Goal: Task Accomplishment & Management: Manage account settings

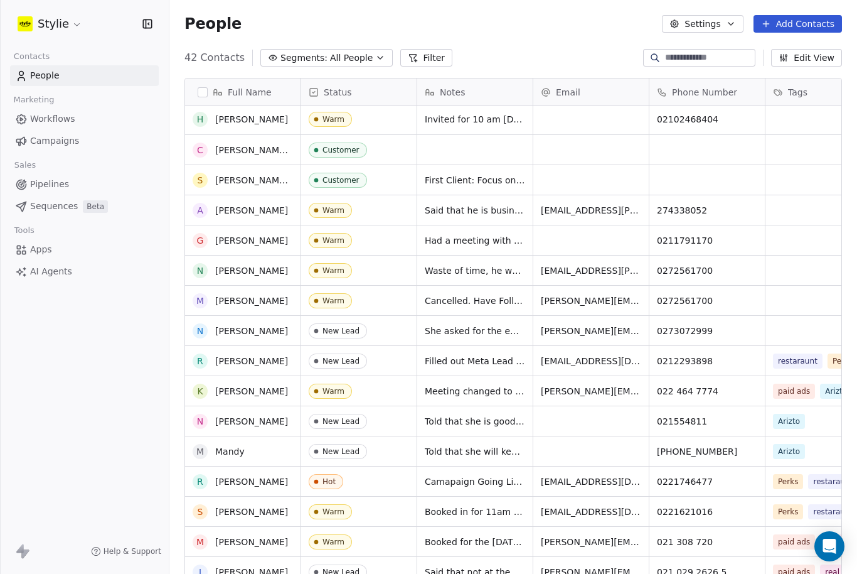
scroll to position [2, 0]
click at [811, 23] on button "Add Contacts" at bounding box center [798, 24] width 88 height 18
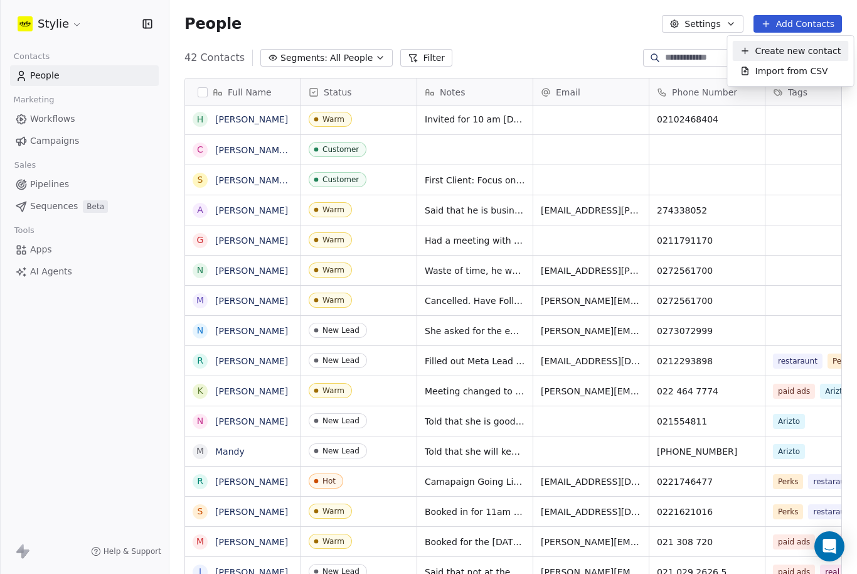
click at [811, 57] on span "Create new contact" at bounding box center [799, 51] width 86 height 13
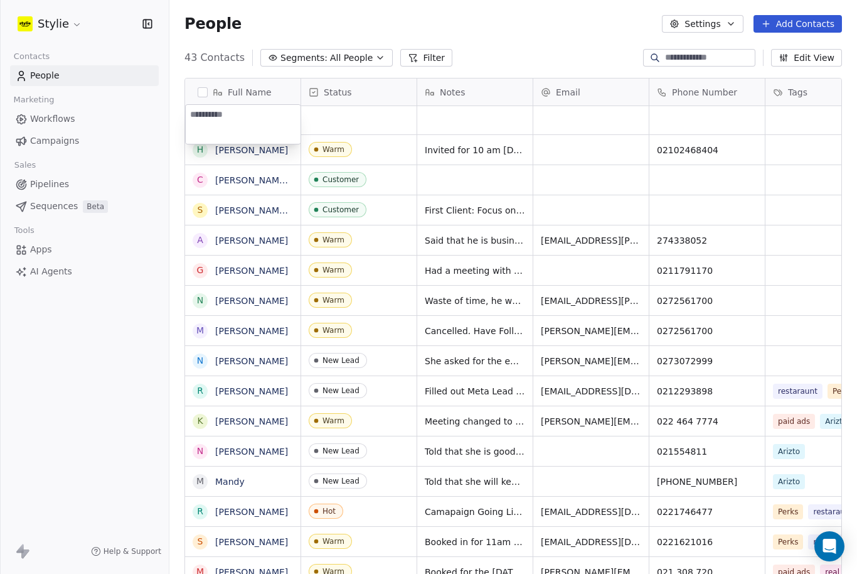
click at [780, 50] on html "Stylie Contacts People Marketing Workflows Campaigns Sales Pipelines Sequences …" at bounding box center [428, 287] width 857 height 574
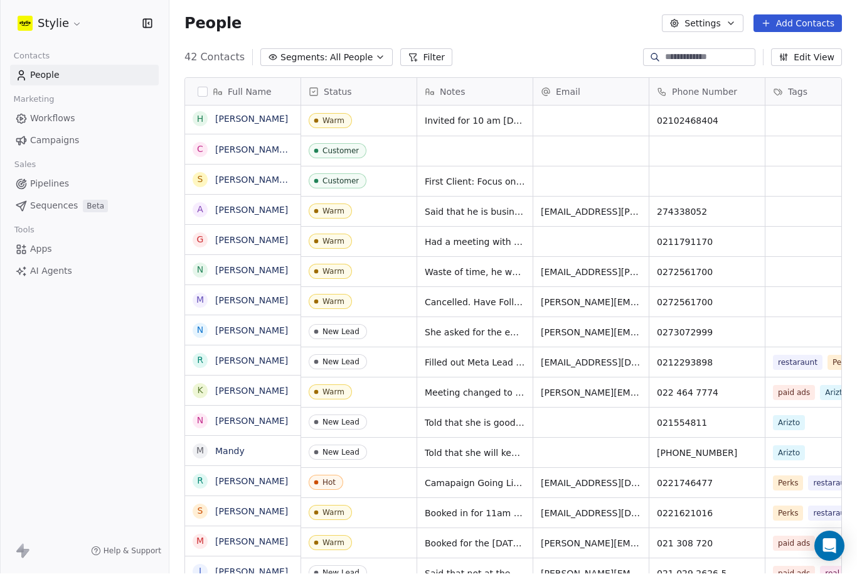
scroll to position [24, 0]
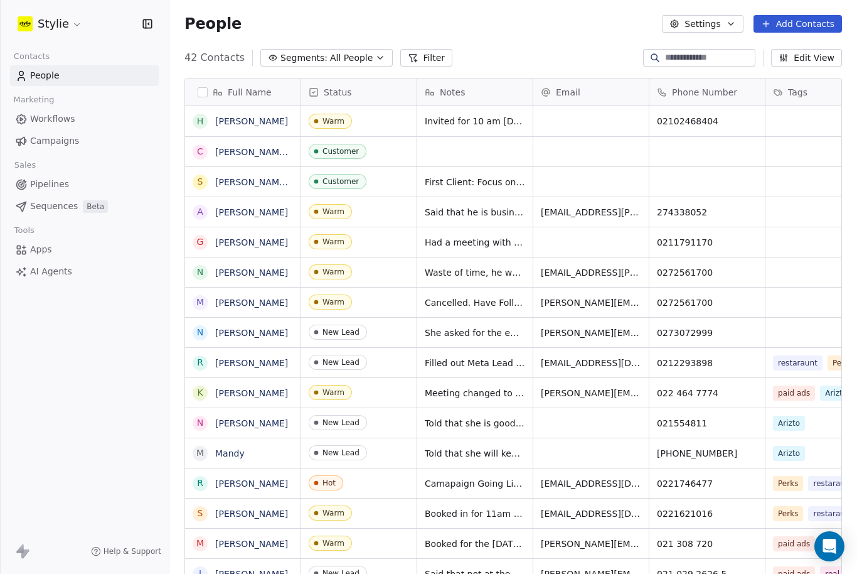
click at [796, 18] on button "Add Contacts" at bounding box center [798, 24] width 88 height 18
click at [786, 51] on span "Create new contact" at bounding box center [799, 51] width 86 height 13
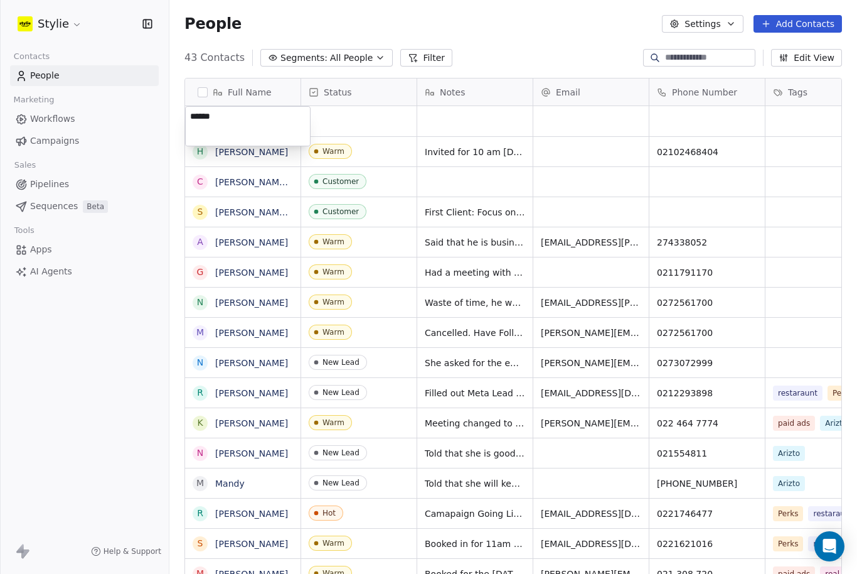
type textarea "******"
click at [378, 123] on html "Stylie Contacts People Marketing Workflows Campaigns Sales Pipelines Sequences …" at bounding box center [428, 287] width 857 height 574
click at [375, 106] on div "grid" at bounding box center [358, 121] width 115 height 30
click at [366, 106] on div "grid" at bounding box center [358, 121] width 115 height 30
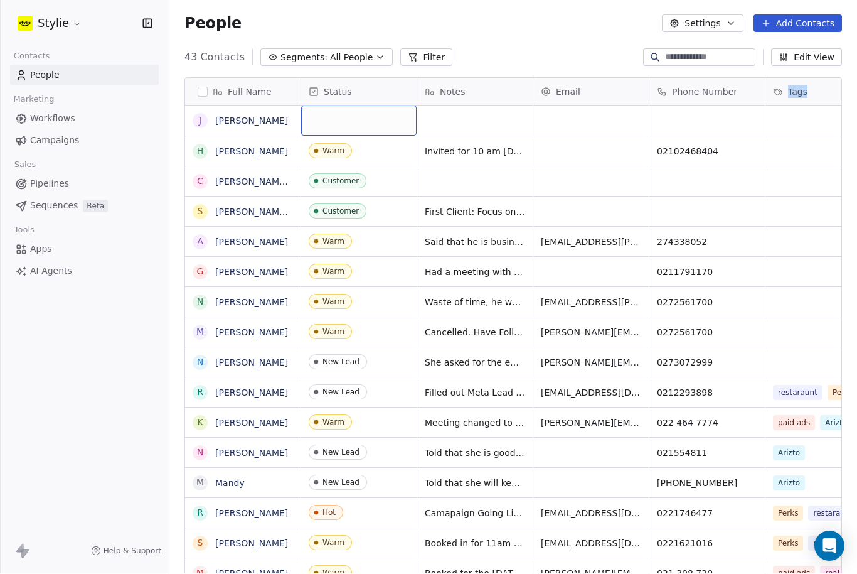
click at [376, 106] on div "grid" at bounding box center [358, 121] width 115 height 30
click at [329, 106] on div "grid" at bounding box center [358, 121] width 115 height 30
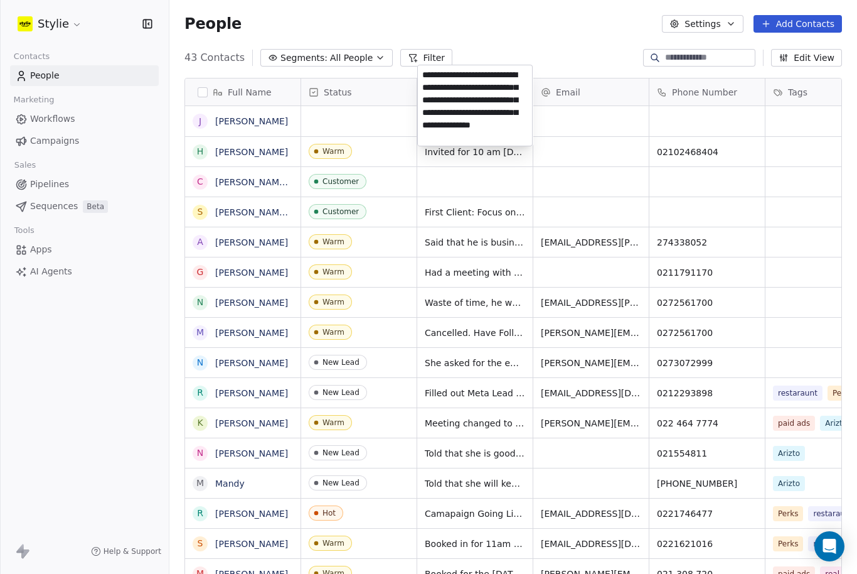
type textarea "**********"
click at [570, 88] on html "Stylie Contacts People Marketing Workflows Campaigns Sales Pipelines Sequences …" at bounding box center [428, 287] width 857 height 574
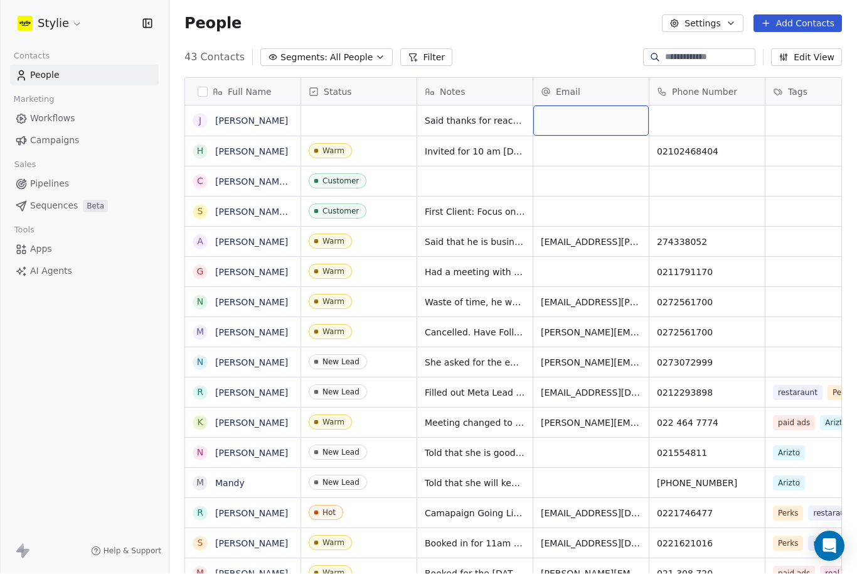
click at [582, 106] on div "grid" at bounding box center [590, 121] width 115 height 30
click at [560, 106] on div "grid" at bounding box center [590, 121] width 115 height 30
click at [569, 106] on div "grid" at bounding box center [590, 121] width 115 height 30
click at [567, 106] on div "grid" at bounding box center [590, 121] width 115 height 30
click at [591, 106] on div "grid" at bounding box center [590, 121] width 115 height 30
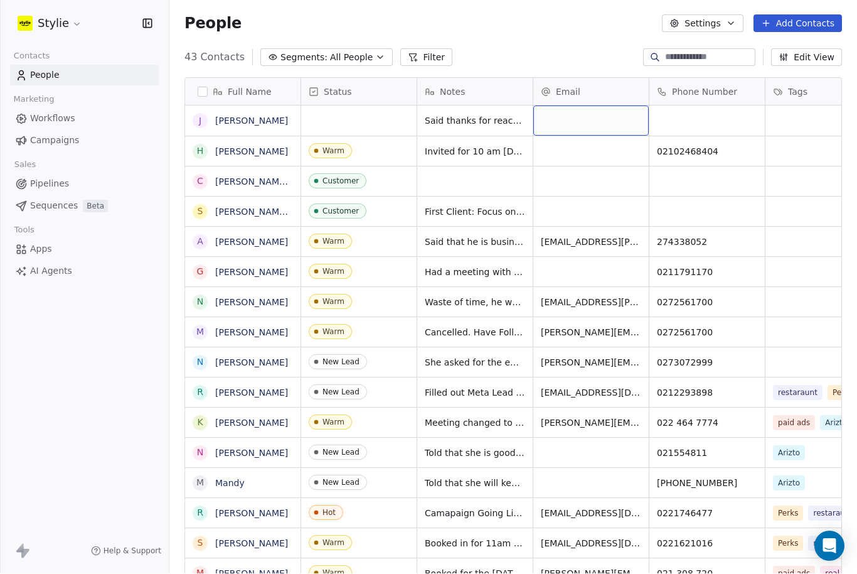
click at [577, 106] on div "grid" at bounding box center [590, 121] width 115 height 30
click at [574, 106] on div "grid" at bounding box center [590, 121] width 115 height 30
click at [601, 106] on div "grid" at bounding box center [590, 121] width 115 height 30
type input "**********"
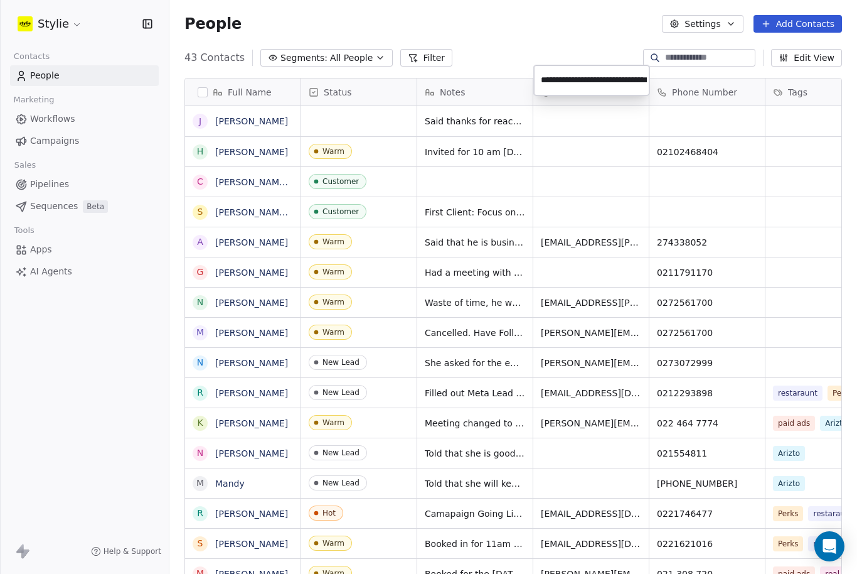
click at [681, 72] on html "Stylie Contacts People Marketing Workflows Campaigns Sales Pipelines Sequences …" at bounding box center [428, 287] width 857 height 574
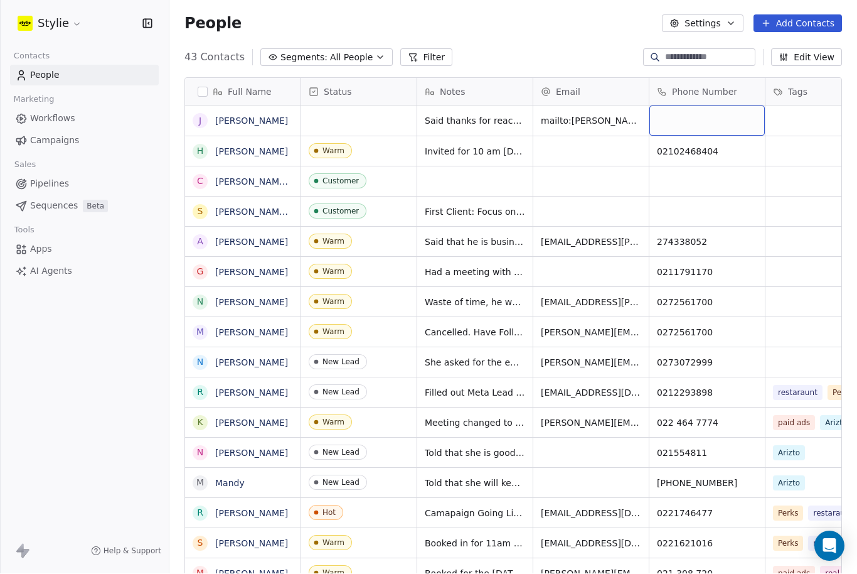
click at [709, 106] on div "grid" at bounding box center [706, 121] width 115 height 30
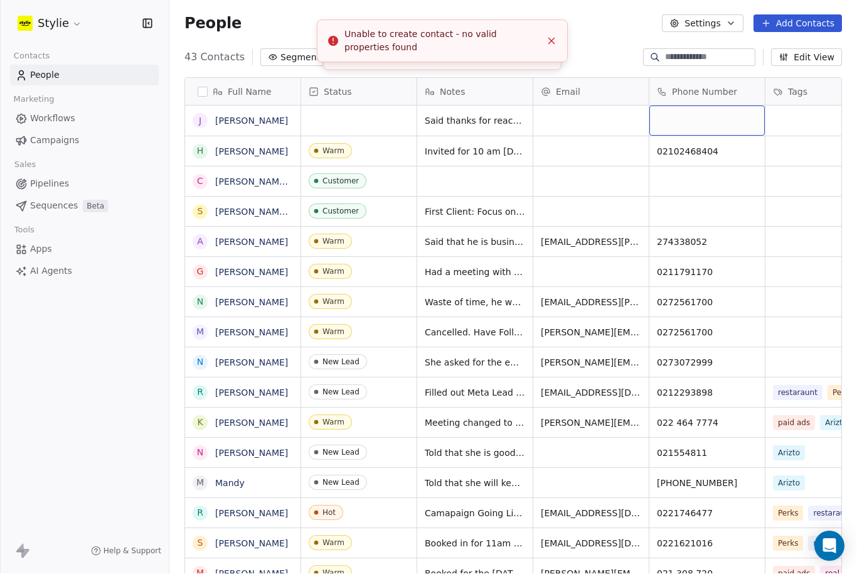
click at [554, 35] on button "Close toast" at bounding box center [551, 41] width 16 height 16
click at [552, 47] on button "Close toast" at bounding box center [551, 41] width 16 height 16
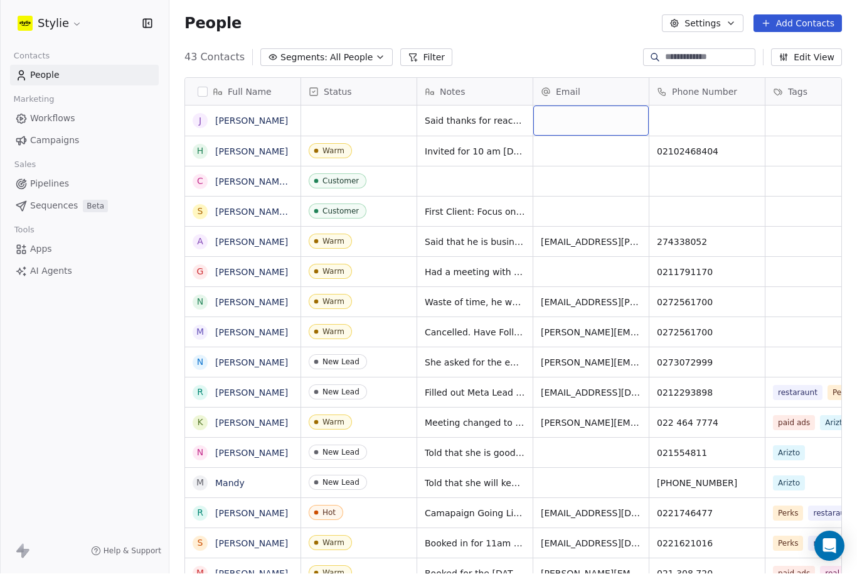
click at [585, 106] on div "grid" at bounding box center [590, 121] width 115 height 30
click at [572, 85] on input "**********" at bounding box center [592, 80] width 110 height 25
type input "**********"
click at [692, 77] on html "Stylie Contacts People Marketing Workflows Campaigns Sales Pipelines Sequences …" at bounding box center [428, 287] width 857 height 574
click at [712, 106] on div "grid" at bounding box center [706, 121] width 115 height 30
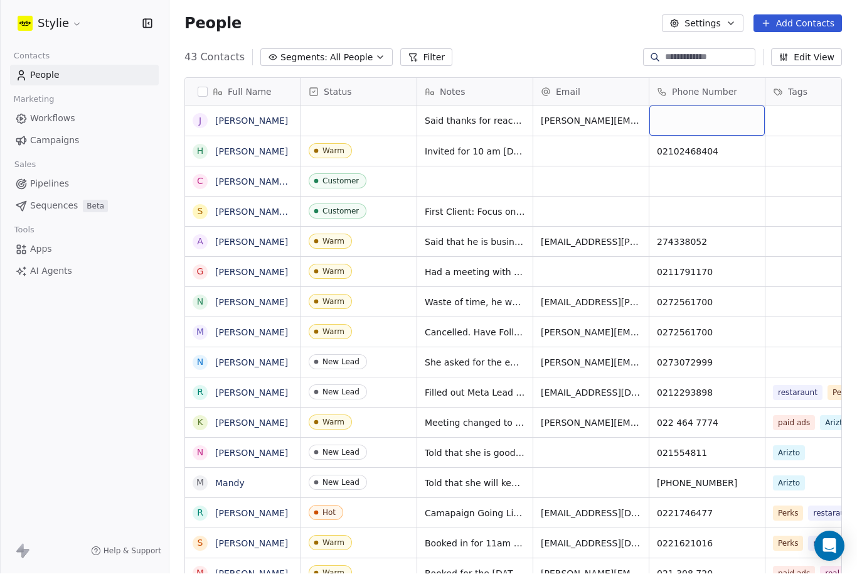
click at [726, 106] on div "grid" at bounding box center [706, 121] width 115 height 30
click at [721, 106] on div "grid" at bounding box center [706, 121] width 115 height 30
click at [671, 106] on div "grid" at bounding box center [706, 121] width 115 height 30
type input "**********"
click at [816, 76] on html "Stylie Contacts People Marketing Workflows Campaigns Sales Pipelines Sequences …" at bounding box center [428, 287] width 857 height 574
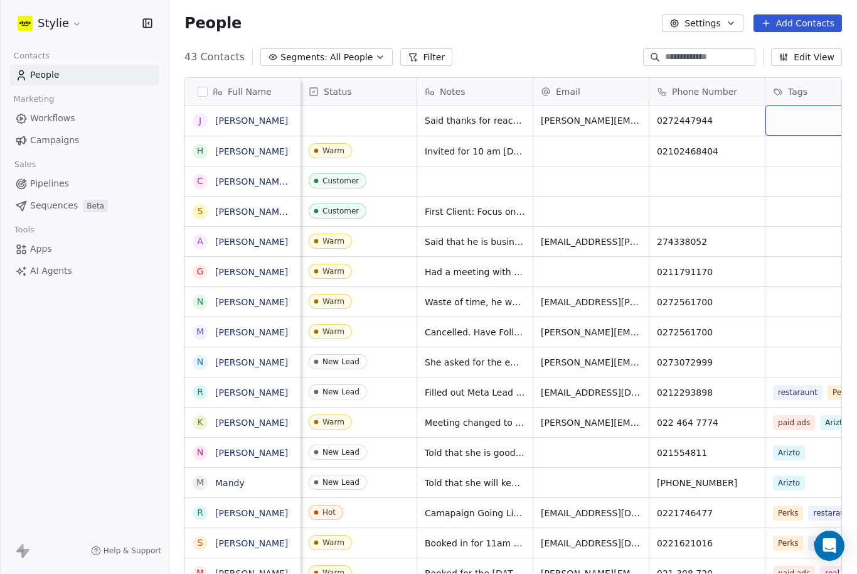
scroll to position [0, 40]
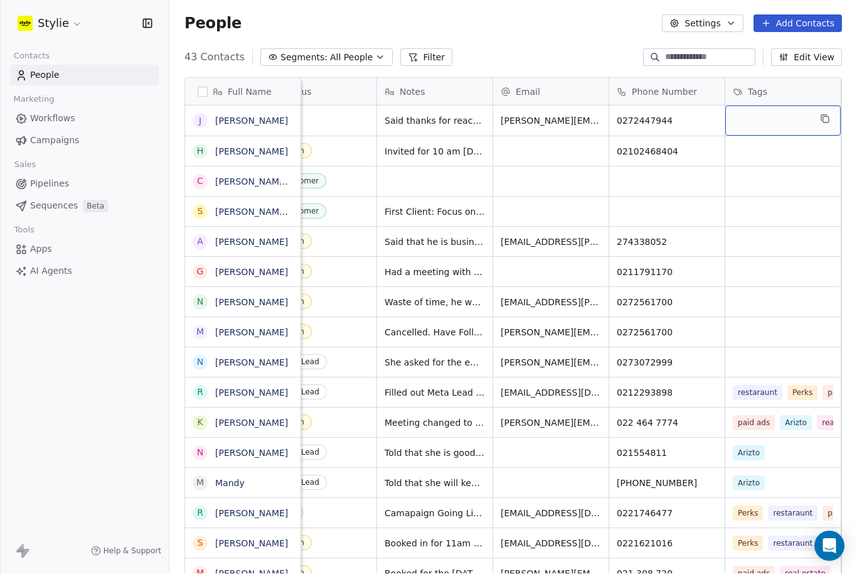
click at [811, 106] on div "grid" at bounding box center [782, 121] width 115 height 30
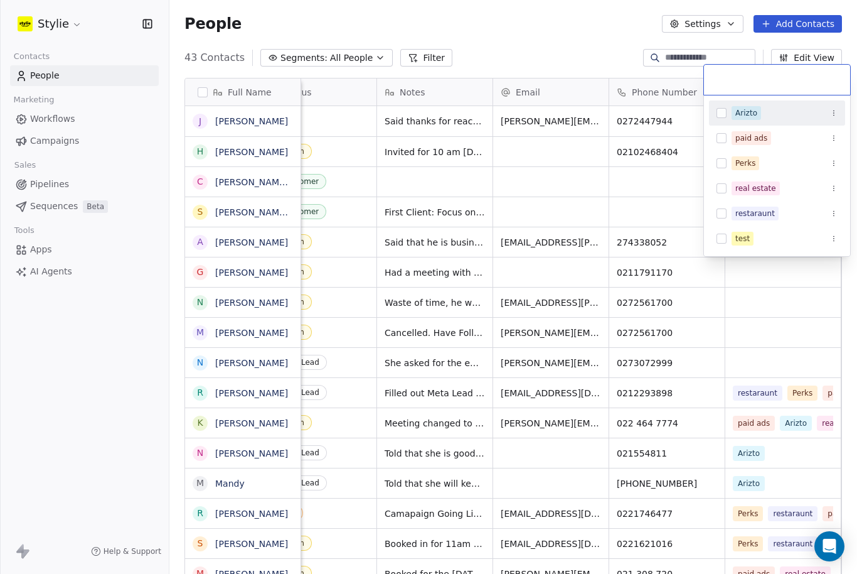
click at [801, 79] on input "text" at bounding box center [777, 80] width 131 height 14
click at [776, 186] on span "real estate" at bounding box center [756, 188] width 48 height 14
click at [724, 188] on button "Suggestions" at bounding box center [722, 188] width 10 height 10
click at [726, 186] on button "Suggestions" at bounding box center [722, 188] width 10 height 10
click at [667, 167] on html "Stylie Contacts People Marketing Workflows Campaigns Sales Pipelines Sequences …" at bounding box center [428, 287] width 857 height 574
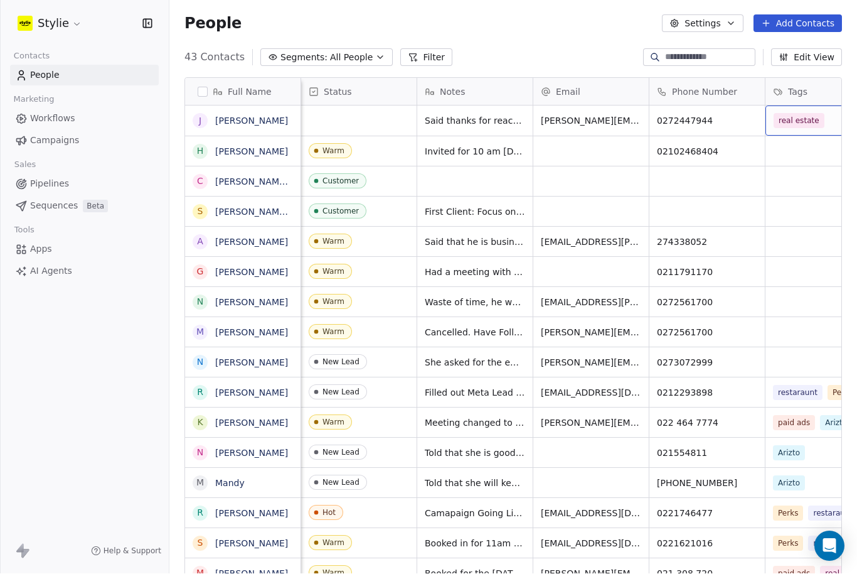
scroll to position [0, 0]
click at [338, 106] on div "grid" at bounding box center [358, 121] width 115 height 30
click at [358, 106] on div "grid" at bounding box center [358, 121] width 115 height 30
click at [329, 106] on div "grid" at bounding box center [358, 121] width 115 height 30
click at [361, 106] on div "grid" at bounding box center [358, 121] width 115 height 30
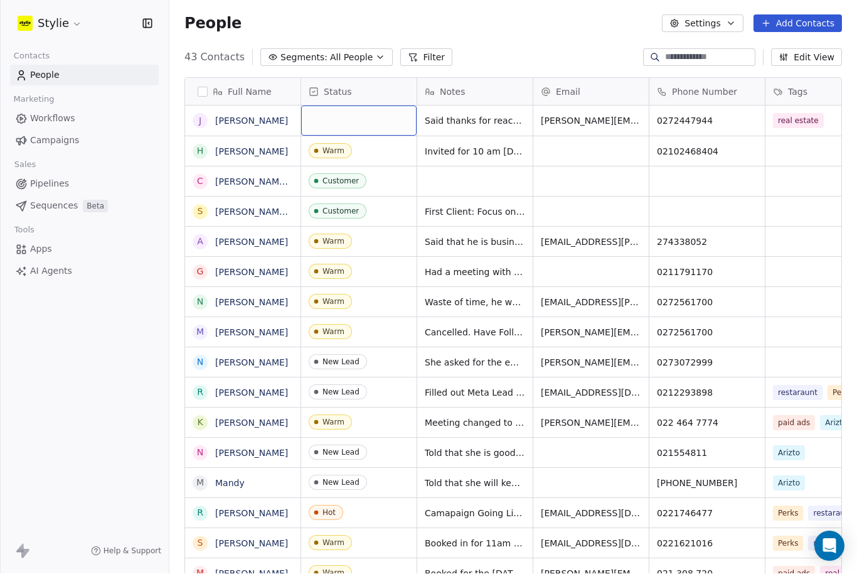
click at [350, 106] on div "grid" at bounding box center [358, 121] width 115 height 30
click at [346, 106] on div "grid" at bounding box center [358, 121] width 115 height 30
click at [390, 106] on div "grid" at bounding box center [358, 121] width 115 height 30
click at [379, 106] on div "grid" at bounding box center [358, 121] width 115 height 30
click at [375, 106] on div "grid" at bounding box center [358, 121] width 115 height 30
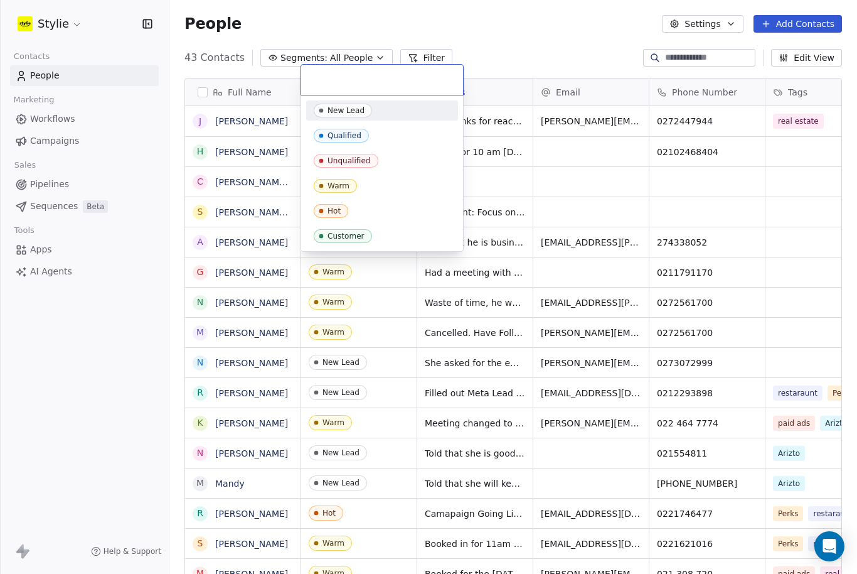
click at [372, 85] on input "text" at bounding box center [382, 80] width 147 height 14
click at [350, 189] on span "Warm" at bounding box center [335, 186] width 43 height 14
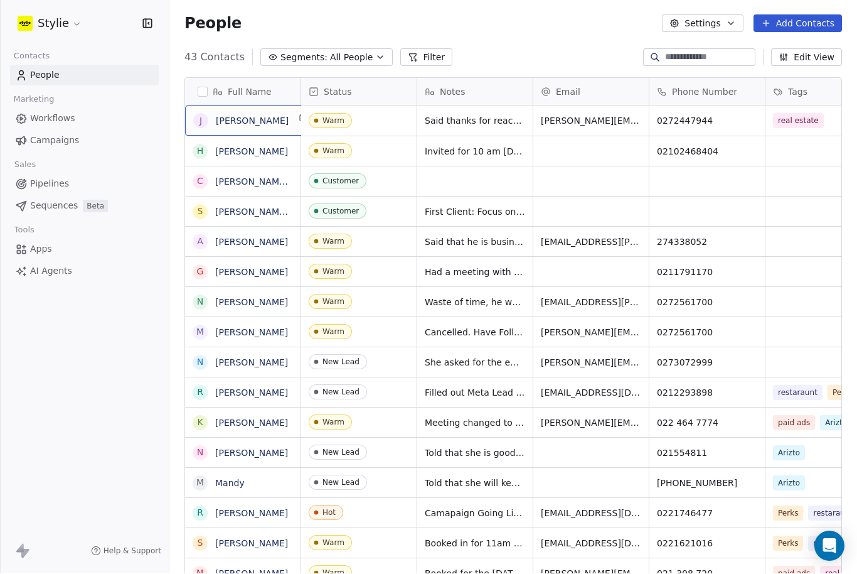
click at [296, 112] on button "grid" at bounding box center [303, 119] width 15 height 15
click at [265, 115] on span "[PERSON_NAME]" at bounding box center [252, 121] width 73 height 13
click at [250, 115] on span "[PERSON_NAME]" at bounding box center [252, 121] width 73 height 13
type textarea "**********"
click at [597, 124] on html "Stylie Contacts People Marketing Workflows Campaigns Sales Pipelines Sequences …" at bounding box center [428, 287] width 857 height 574
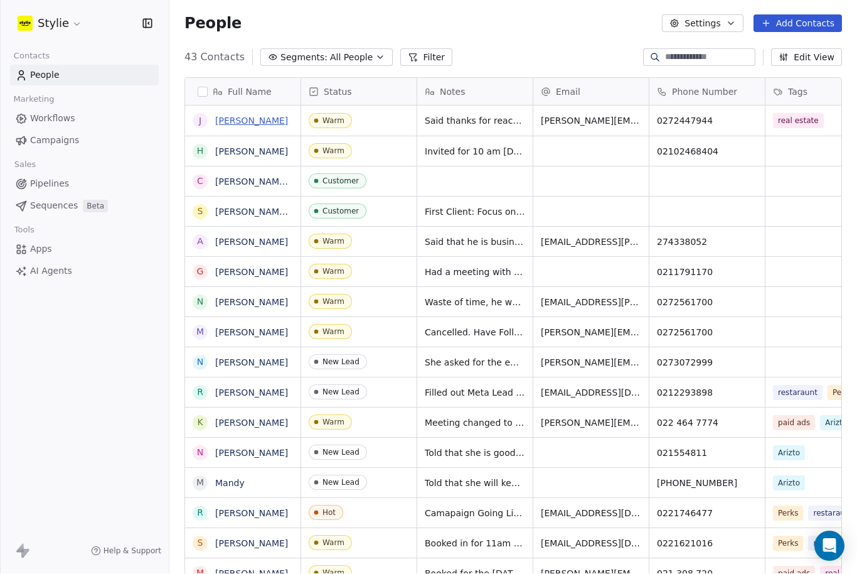
click at [242, 116] on link "[PERSON_NAME]" at bounding box center [251, 121] width 73 height 10
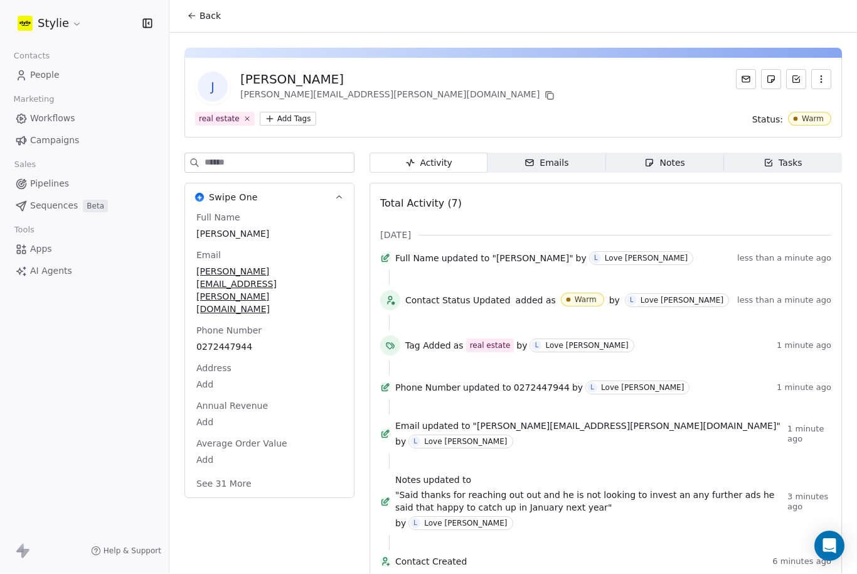
click at [791, 157] on div "Tasks" at bounding box center [783, 163] width 39 height 13
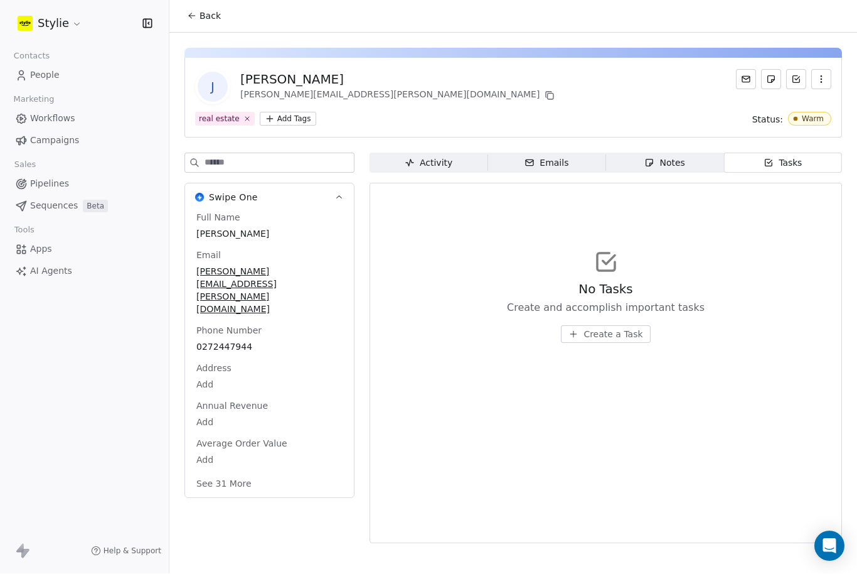
click at [633, 328] on span "Create a Task" at bounding box center [613, 334] width 59 height 13
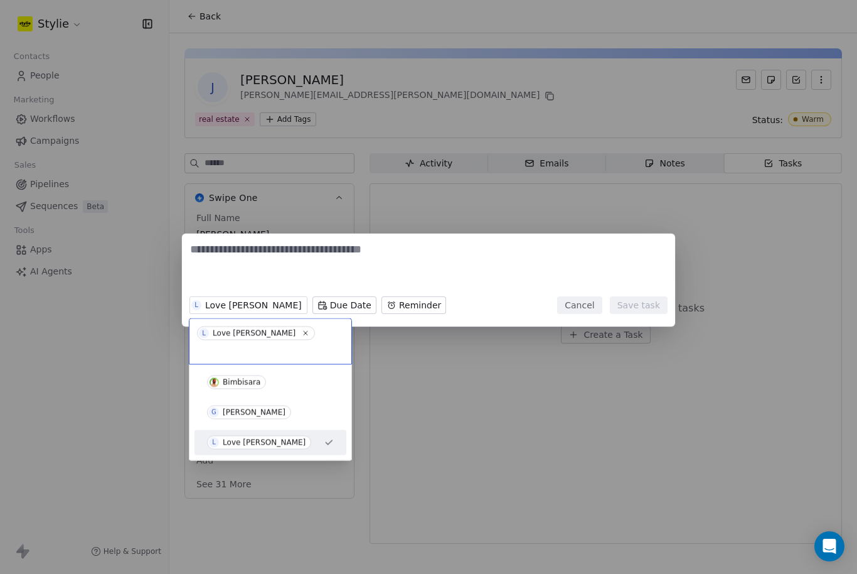
click at [272, 405] on span "G [PERSON_NAME]" at bounding box center [249, 412] width 84 height 14
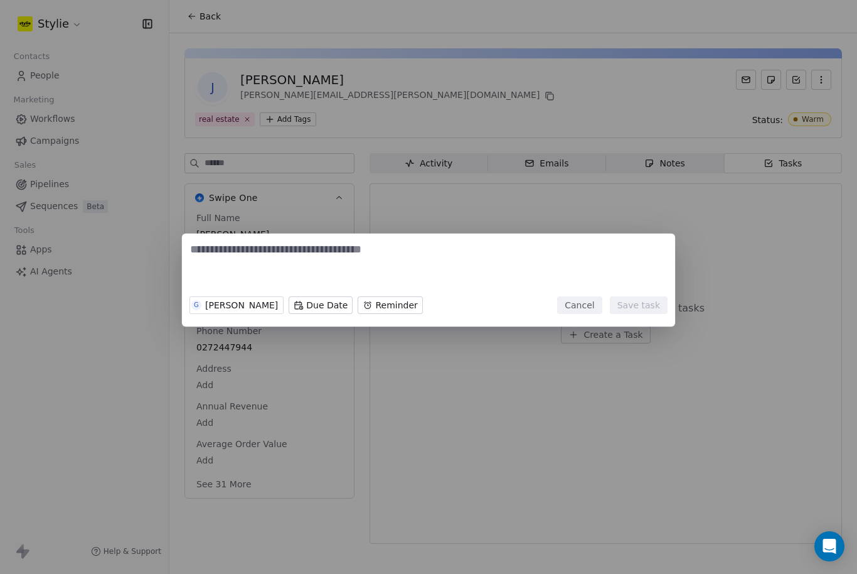
click at [317, 311] on body "Stylie Contacts People Marketing Workflows Campaigns Sales Pipelines Sequences …" at bounding box center [428, 287] width 857 height 574
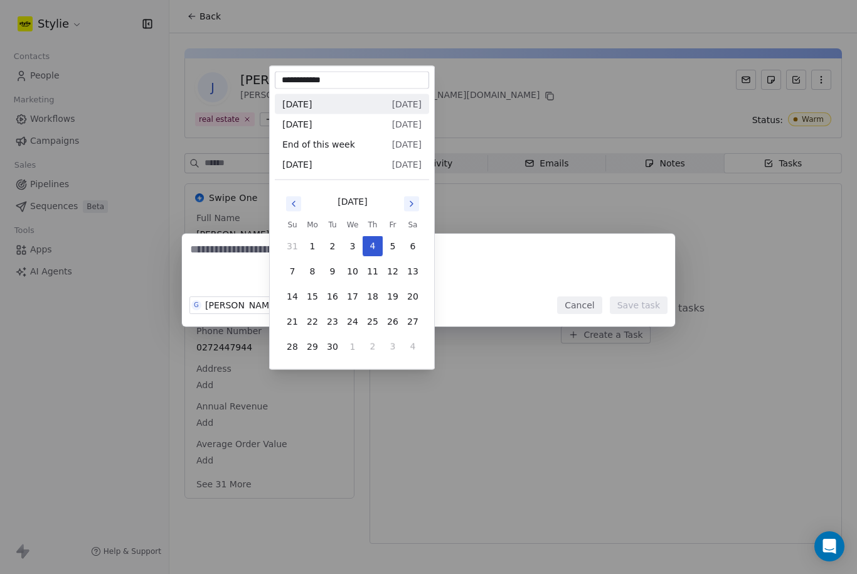
click at [418, 196] on button "Go to next month" at bounding box center [411, 203] width 15 height 15
click at [419, 198] on button "Go to next month" at bounding box center [411, 203] width 15 height 15
click at [419, 200] on button "Go to next month" at bounding box center [411, 203] width 15 height 15
click at [420, 201] on div "[DATE]" at bounding box center [352, 201] width 141 height 16
click at [418, 200] on button "Go to next month" at bounding box center [411, 203] width 15 height 15
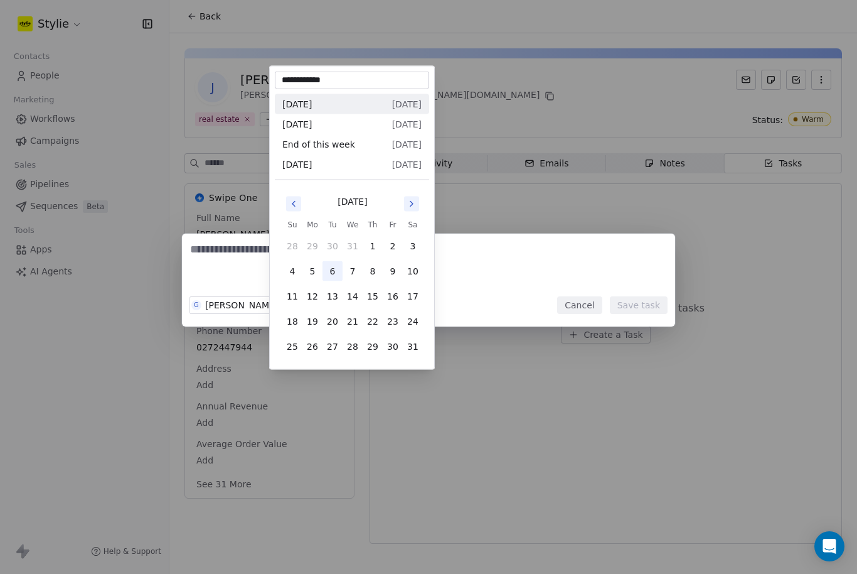
click at [341, 271] on button "6" at bounding box center [333, 271] width 20 height 20
type input "**********"
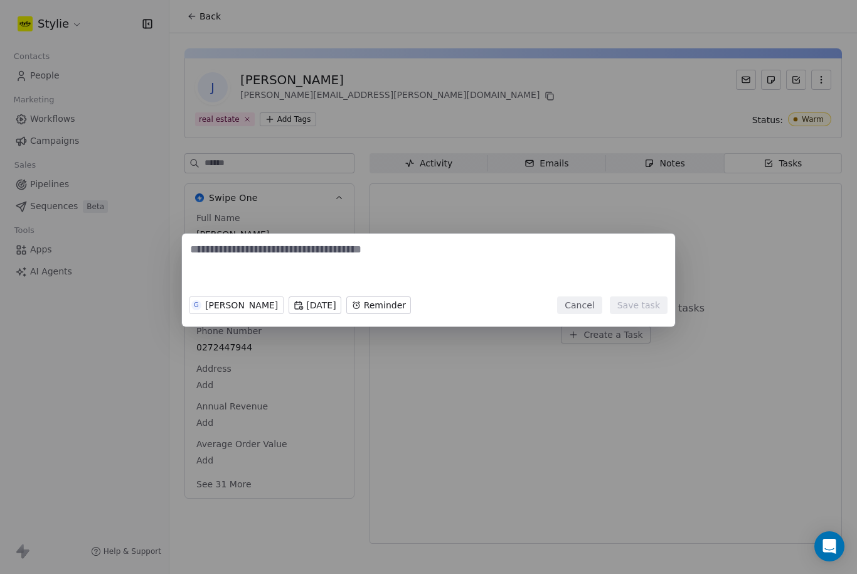
click at [358, 256] on textarea at bounding box center [428, 266] width 477 height 49
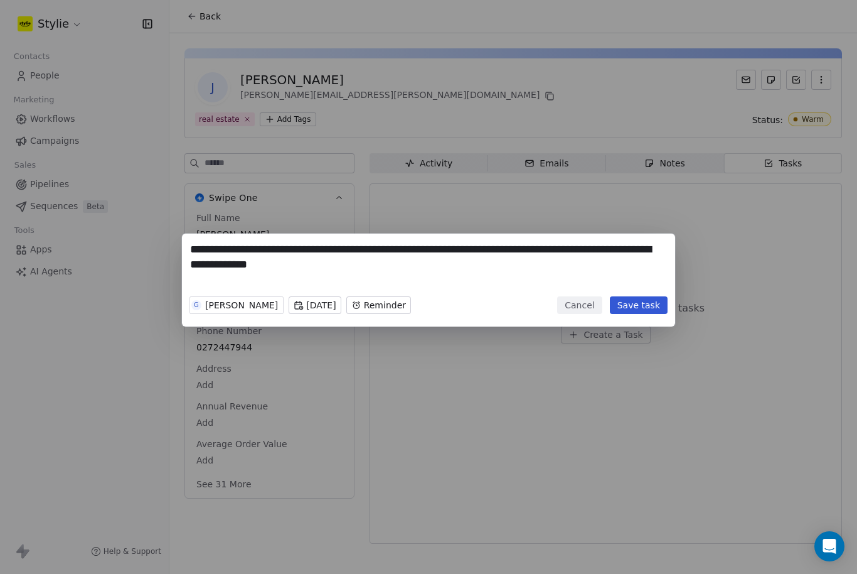
type textarea "**********"
click at [641, 302] on button "Save task" at bounding box center [639, 305] width 58 height 18
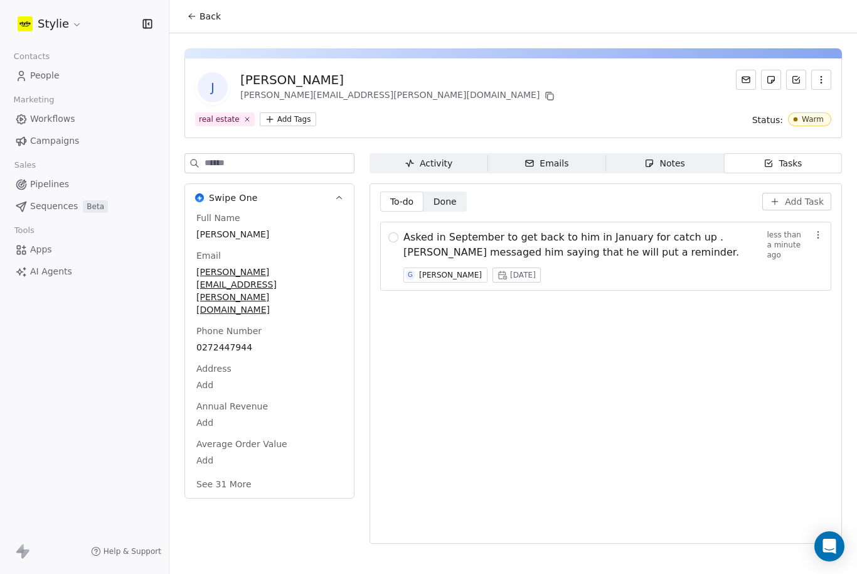
click at [795, 163] on div "Tasks" at bounding box center [783, 163] width 39 height 13
click at [794, 163] on div "Tasks" at bounding box center [783, 163] width 39 height 13
click at [806, 200] on span "Add Task" at bounding box center [804, 201] width 39 height 13
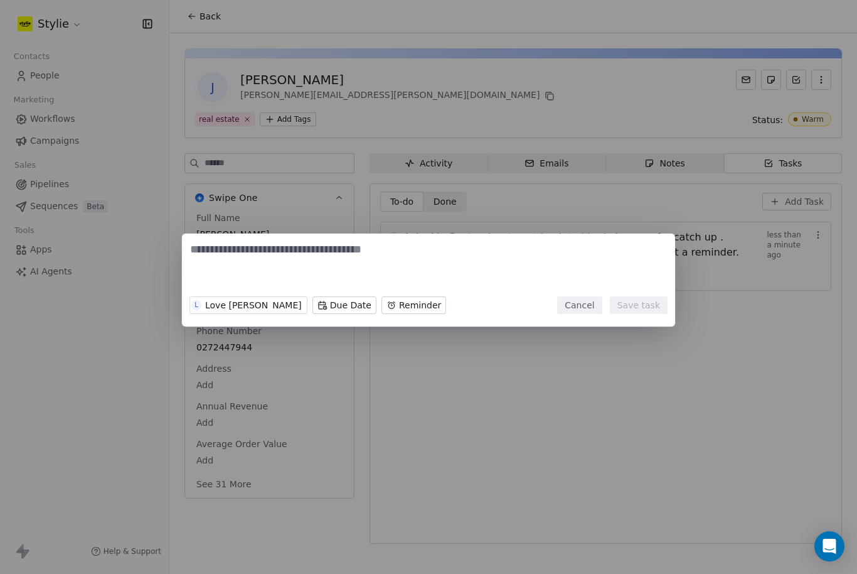
click at [309, 300] on body "Stylie Contacts People Marketing Workflows Campaigns Sales Pipelines Sequences …" at bounding box center [428, 287] width 857 height 574
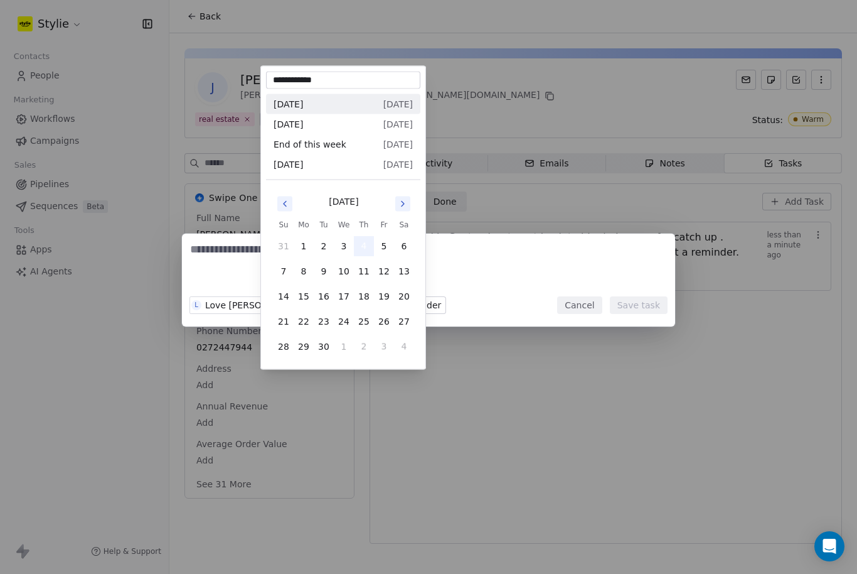
click at [365, 244] on button "4" at bounding box center [364, 246] width 20 height 20
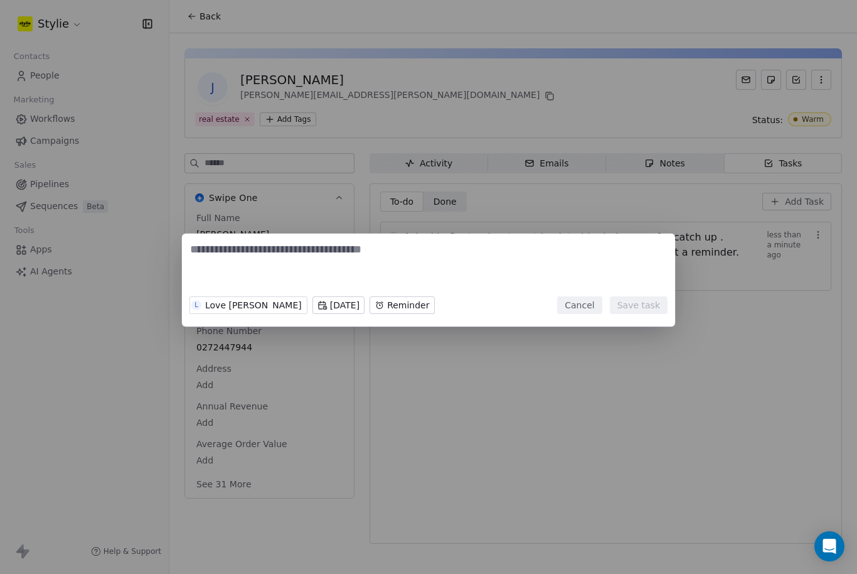
click at [397, 304] on body "Stylie Contacts People Marketing Workflows Campaigns Sales Pipelines Sequences …" at bounding box center [428, 287] width 857 height 574
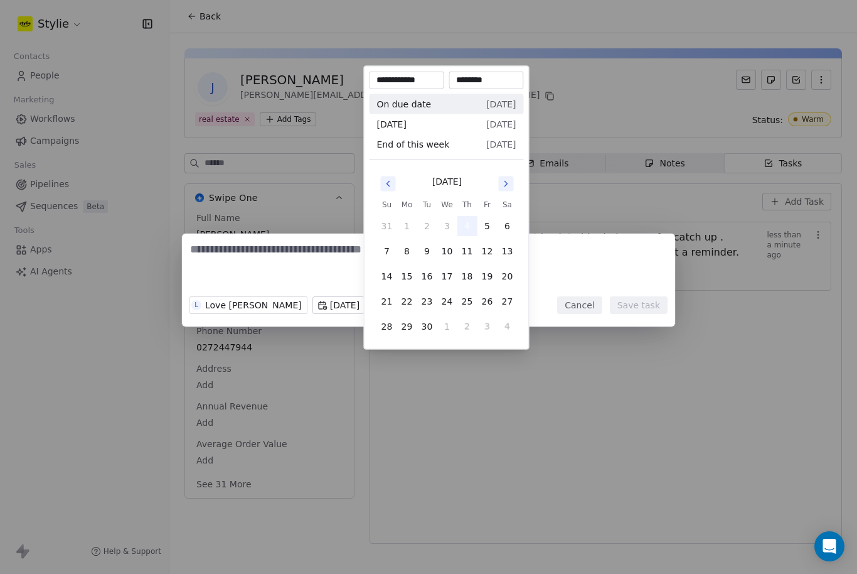
click at [467, 228] on button "4" at bounding box center [467, 226] width 20 height 20
click at [324, 274] on div "L Love [PERSON_NAME] [DATE] Reminder Cancel Save task" at bounding box center [428, 286] width 857 height 147
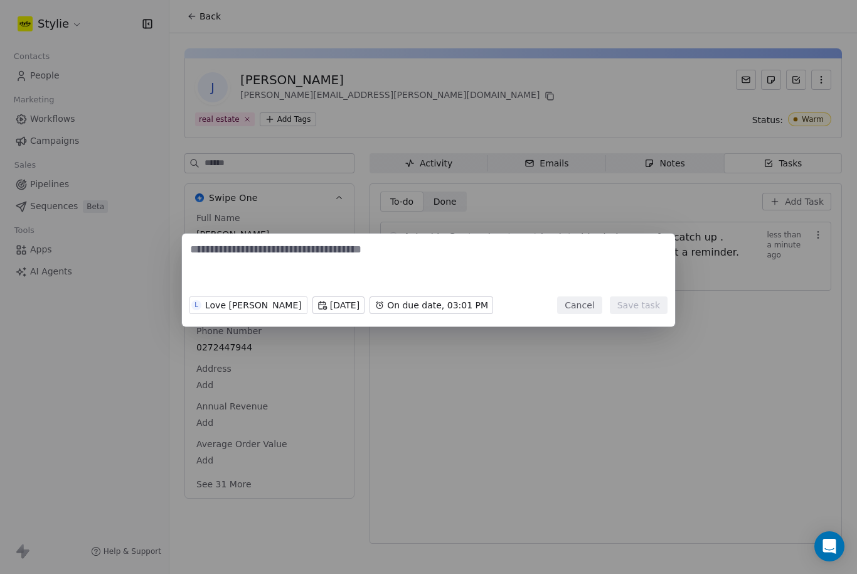
click at [401, 262] on textarea at bounding box center [428, 266] width 477 height 49
type textarea "********"
click at [644, 300] on button "Save task" at bounding box center [639, 305] width 58 height 18
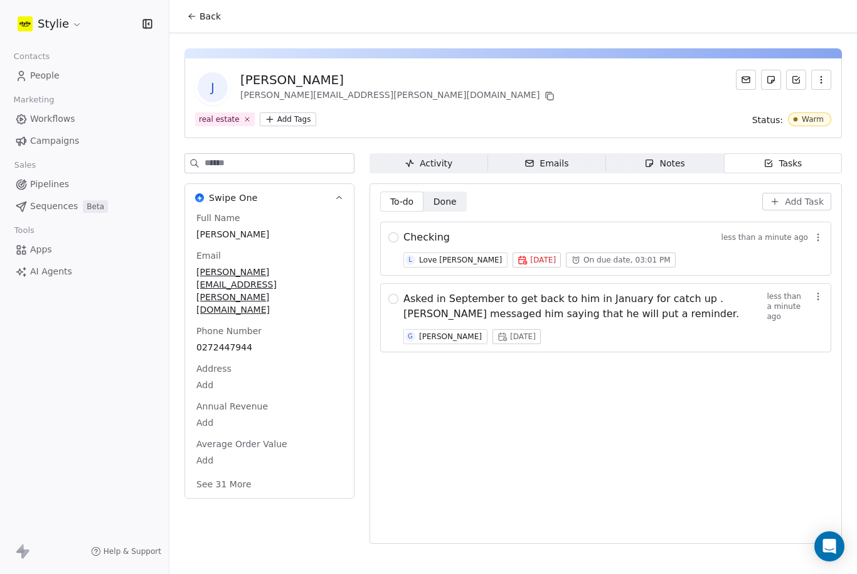
click at [654, 311] on span "Asked in September to get back to him in January for catch up . [PERSON_NAME] m…" at bounding box center [584, 306] width 363 height 30
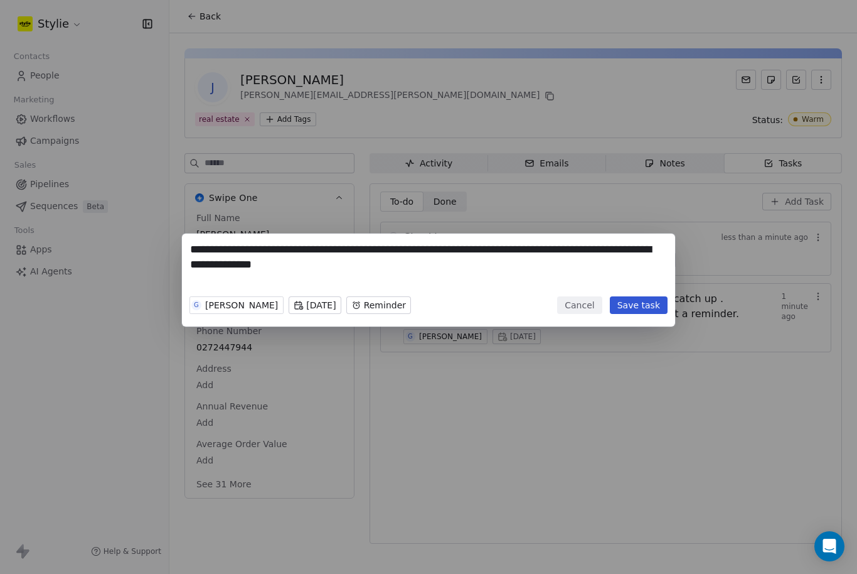
click at [423, 301] on body "**********" at bounding box center [428, 287] width 857 height 574
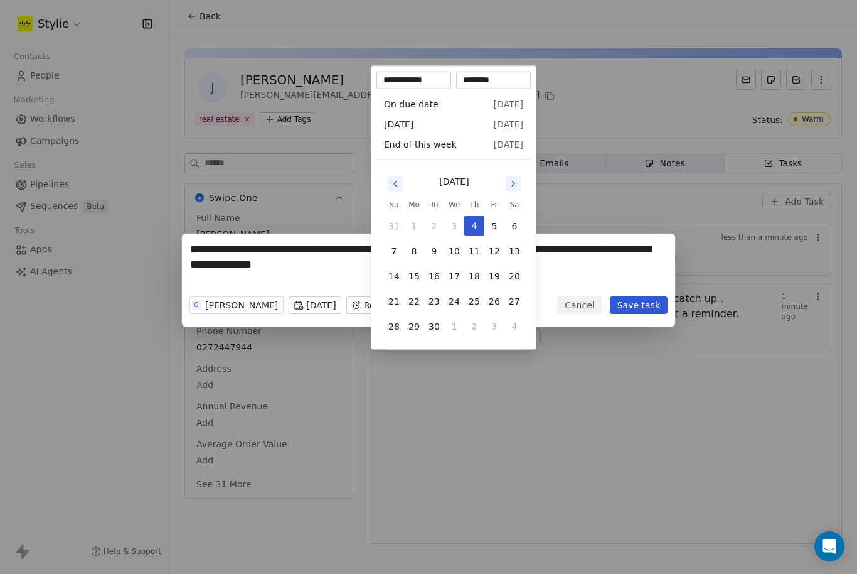
click at [517, 181] on icon "Go to next month" at bounding box center [513, 184] width 10 height 10
click at [518, 181] on button "Go to next month" at bounding box center [513, 183] width 15 height 15
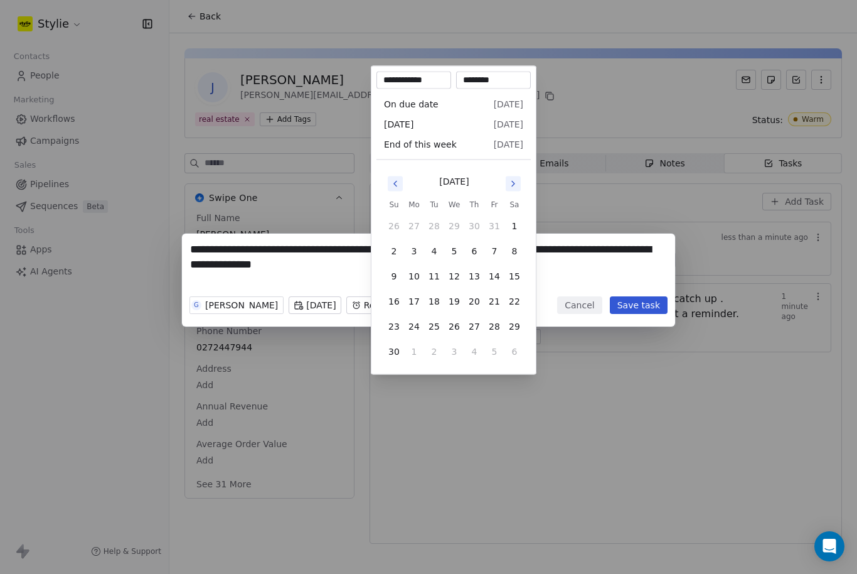
click at [515, 180] on icon "Go to next month" at bounding box center [513, 184] width 10 height 10
click at [513, 181] on icon "Go to next month" at bounding box center [513, 184] width 10 height 10
click at [397, 252] on button "4" at bounding box center [394, 251] width 20 height 20
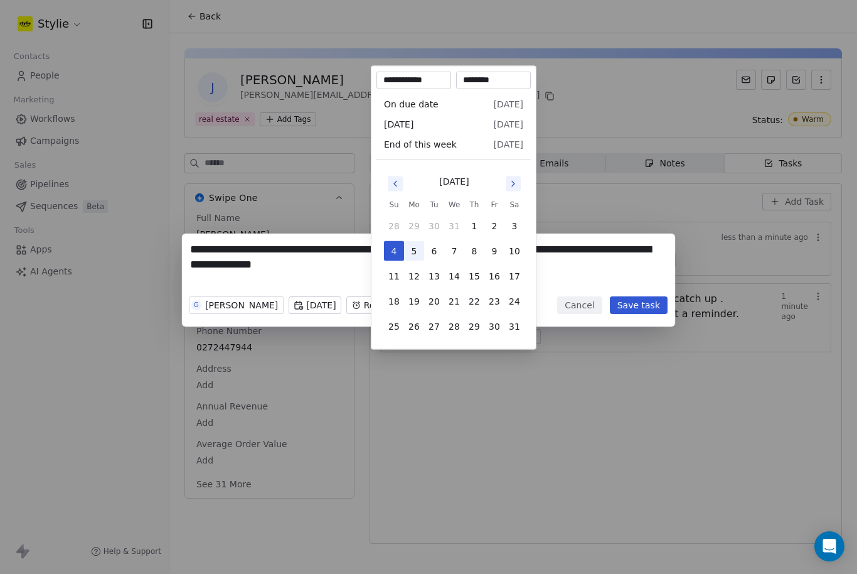
click at [420, 253] on button "5" at bounding box center [414, 251] width 20 height 20
type input "**********"
click at [435, 383] on div "**********" at bounding box center [428, 287] width 857 height 574
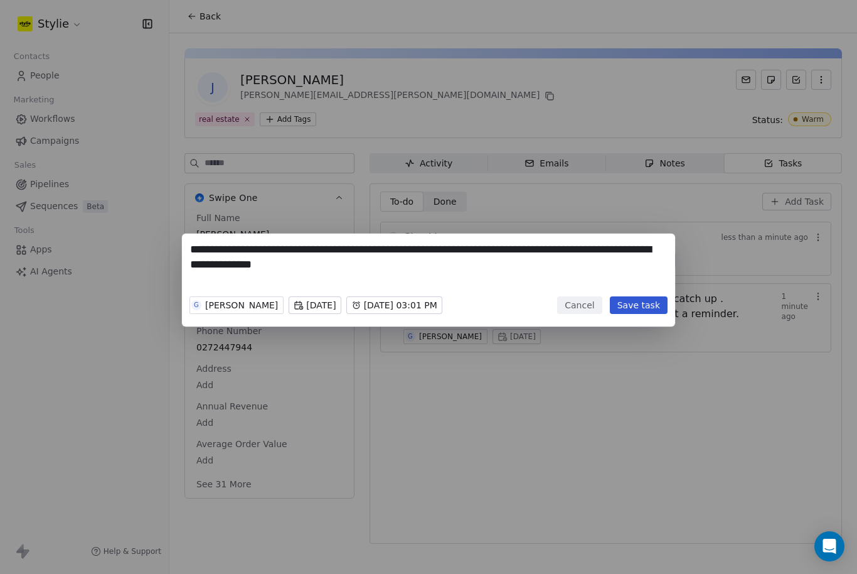
click at [643, 297] on button "Save task" at bounding box center [639, 305] width 58 height 18
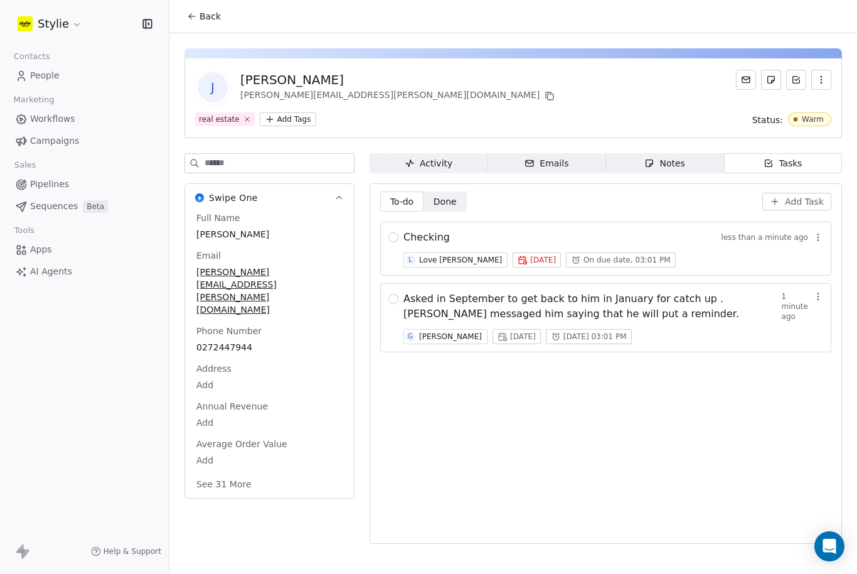
click at [545, 262] on span "[DATE]" at bounding box center [543, 260] width 26 height 10
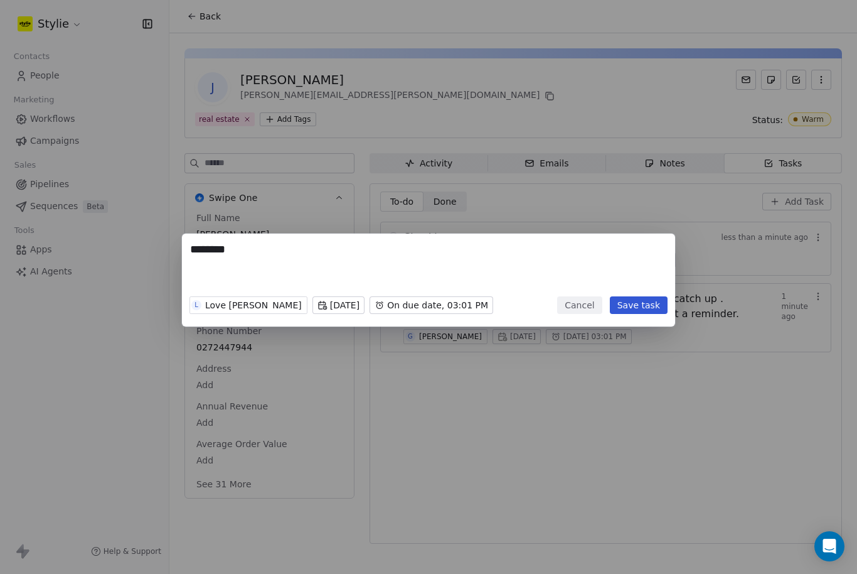
click at [580, 288] on textarea "********" at bounding box center [428, 266] width 477 height 49
click at [590, 297] on button "Cancel" at bounding box center [579, 305] width 45 height 18
